Goal: Use online tool/utility

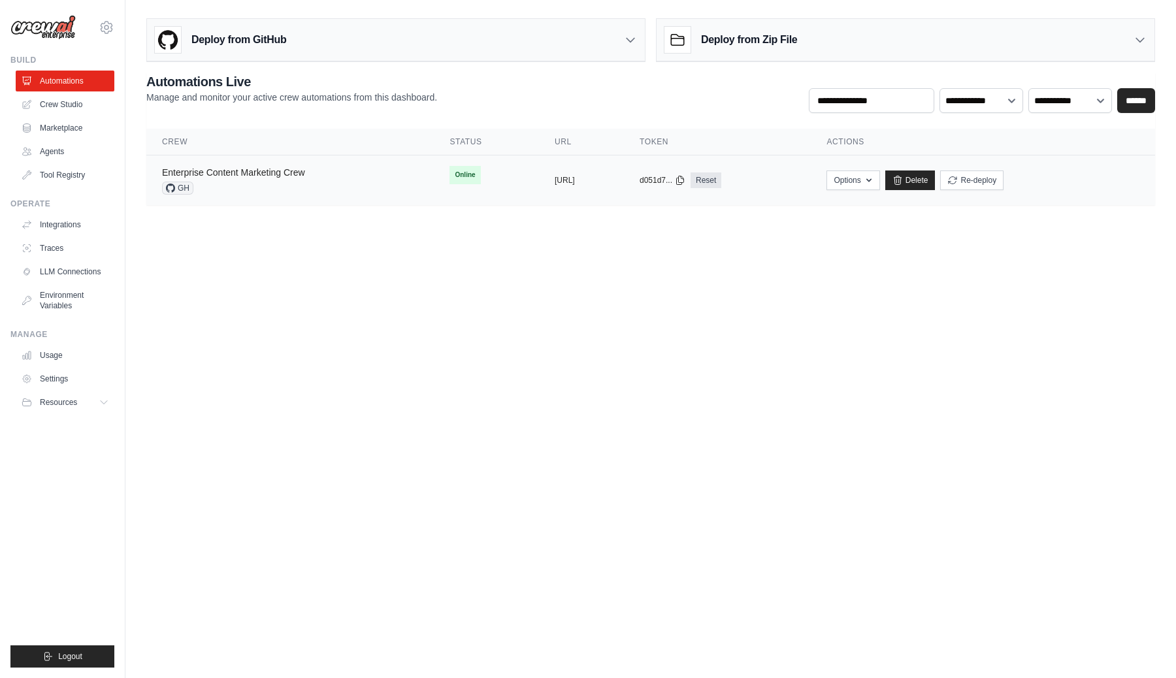
click at [219, 174] on link "Enterprise Content Marketing Crew" at bounding box center [233, 172] width 143 height 10
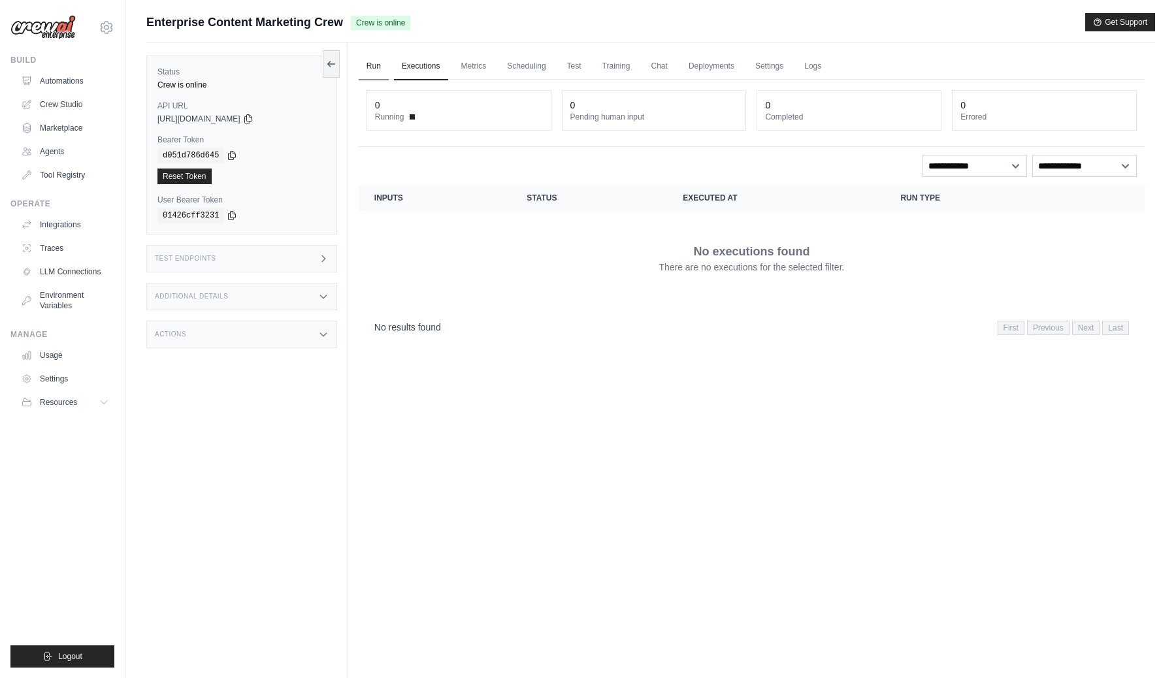
click at [375, 67] on link "Run" at bounding box center [374, 66] width 30 height 27
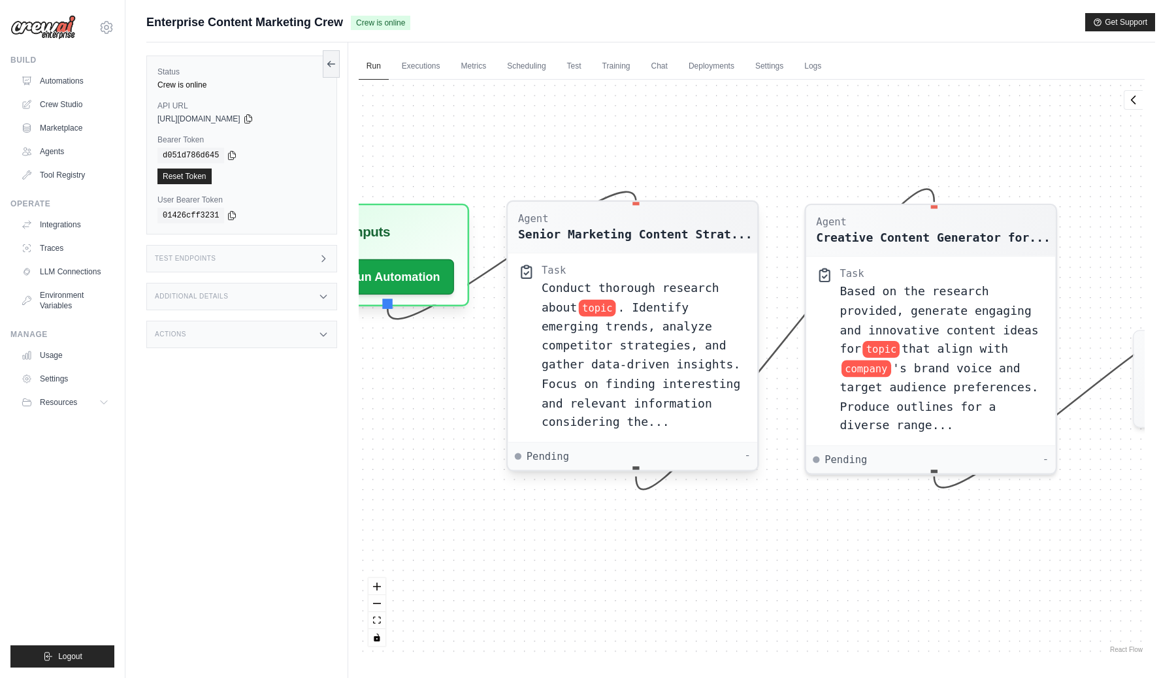
click at [650, 325] on span ". Identify emerging trends, analyze competitor strategies, and gather data-driv…" at bounding box center [641, 365] width 199 height 129
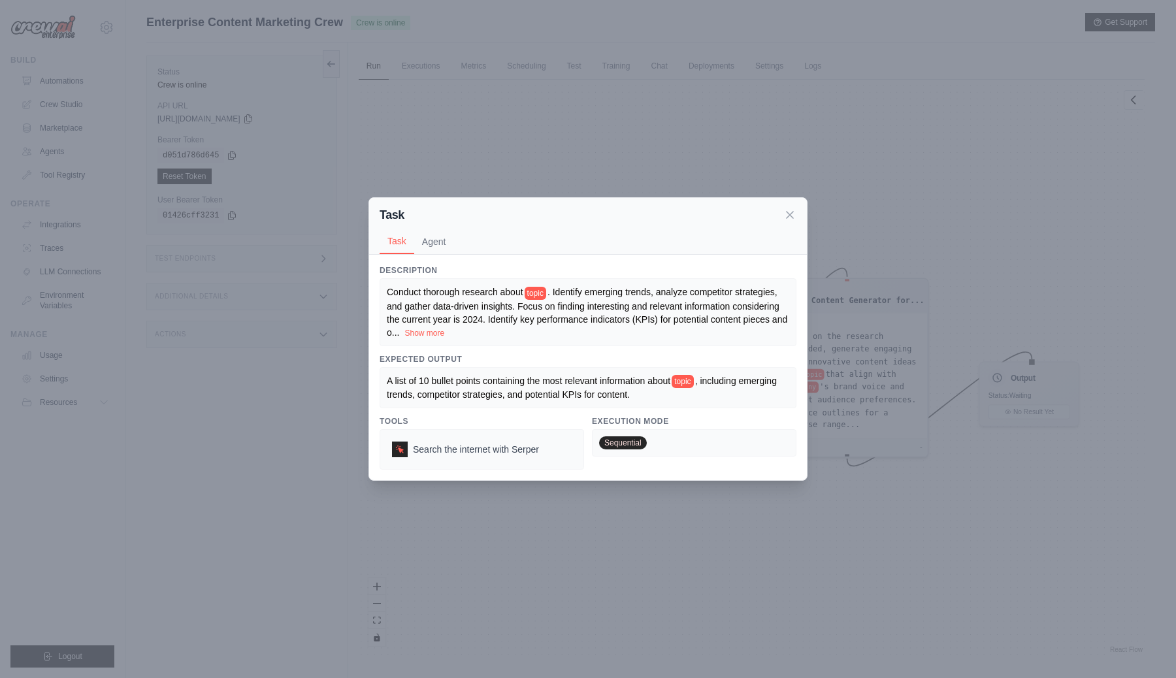
click at [544, 289] on span "topic" at bounding box center [536, 293] width 22 height 13
click at [542, 293] on span "topic" at bounding box center [536, 293] width 22 height 13
click at [414, 333] on button "Show more" at bounding box center [424, 332] width 40 height 10
